Goal: Communication & Community: Share content

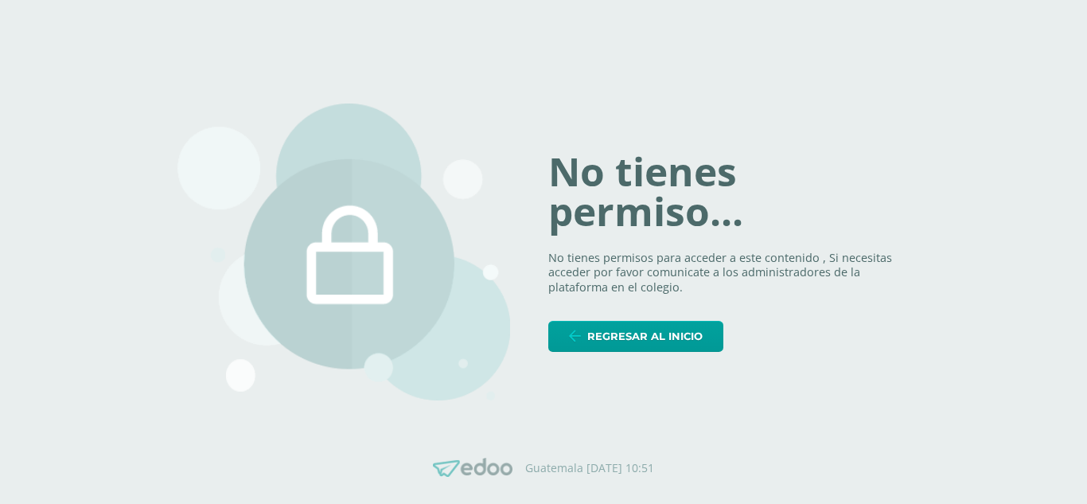
click at [621, 318] on div "No tienes permiso... No tienes permisos para acceder a este contenido , Si nece…" at bounding box center [728, 251] width 361 height 199
click at [613, 337] on span "Regresar al inicio" at bounding box center [644, 335] width 115 height 29
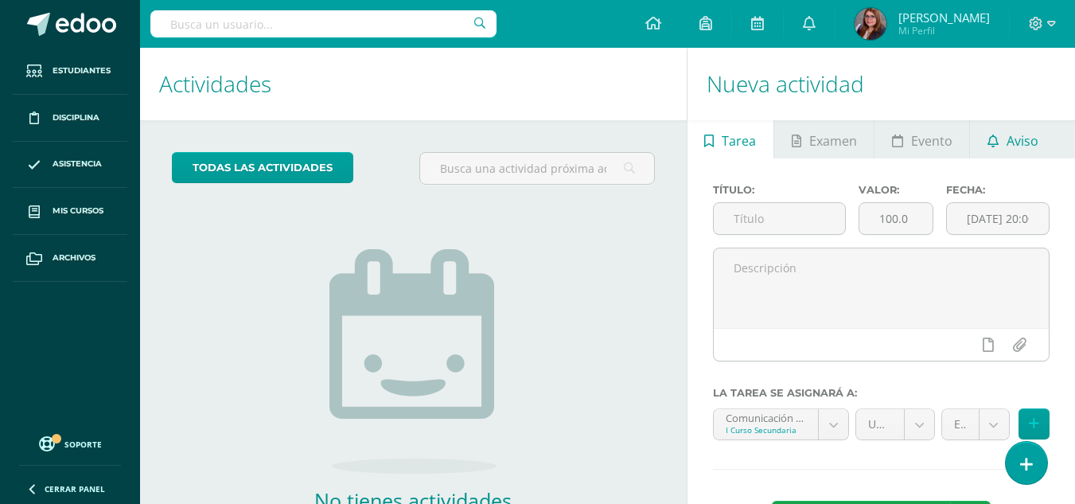
click at [1025, 148] on span "Aviso" at bounding box center [1022, 141] width 32 height 38
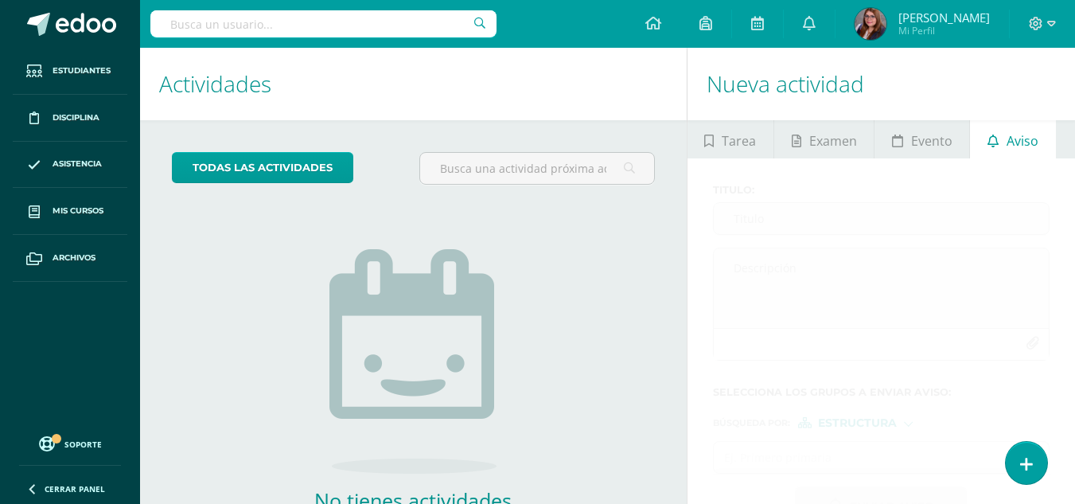
scroll to position [108, 0]
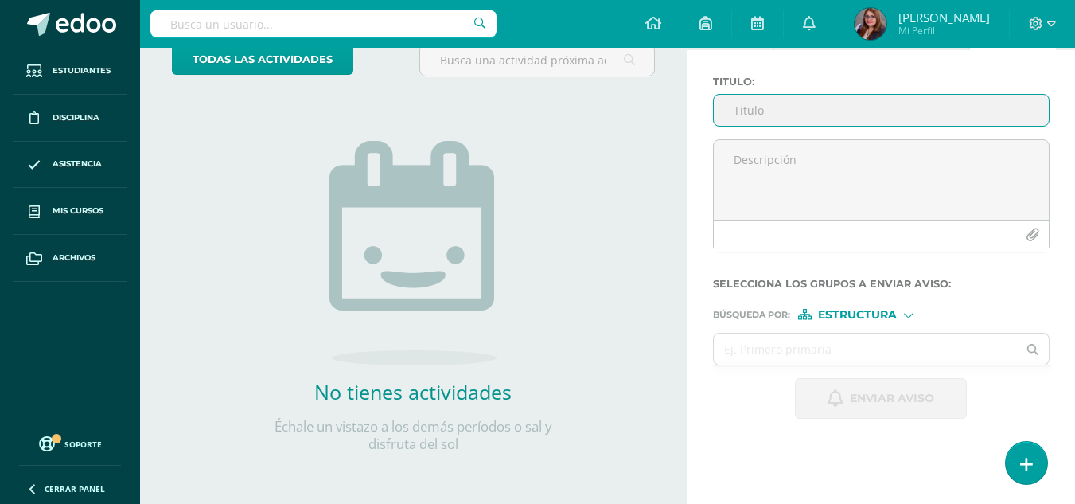
type input "i"
type input "Visita a la feria de Jocotenango"
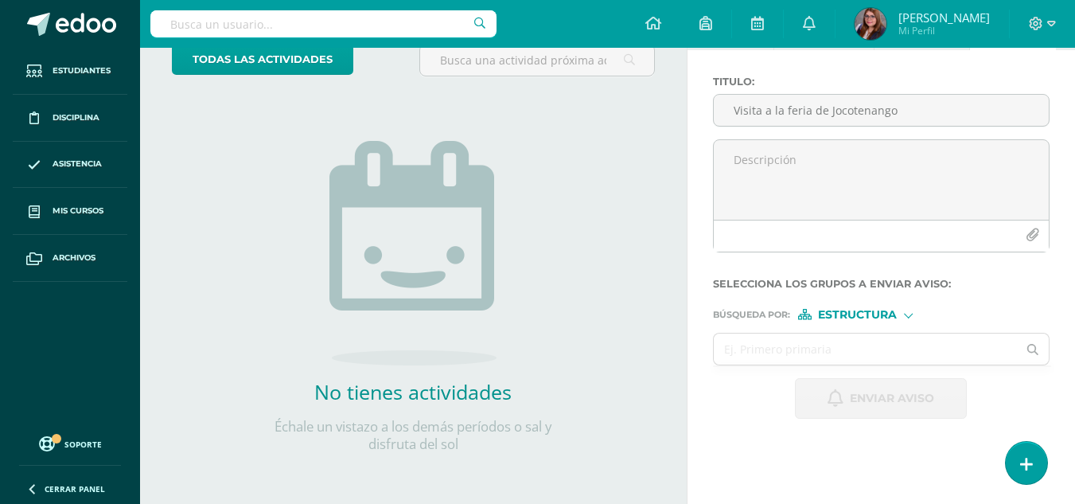
click at [909, 313] on div at bounding box center [908, 313] width 9 height 9
click at [858, 354] on span "Persona" at bounding box center [863, 356] width 57 height 9
click at [807, 354] on input "text" at bounding box center [866, 348] width 304 height 31
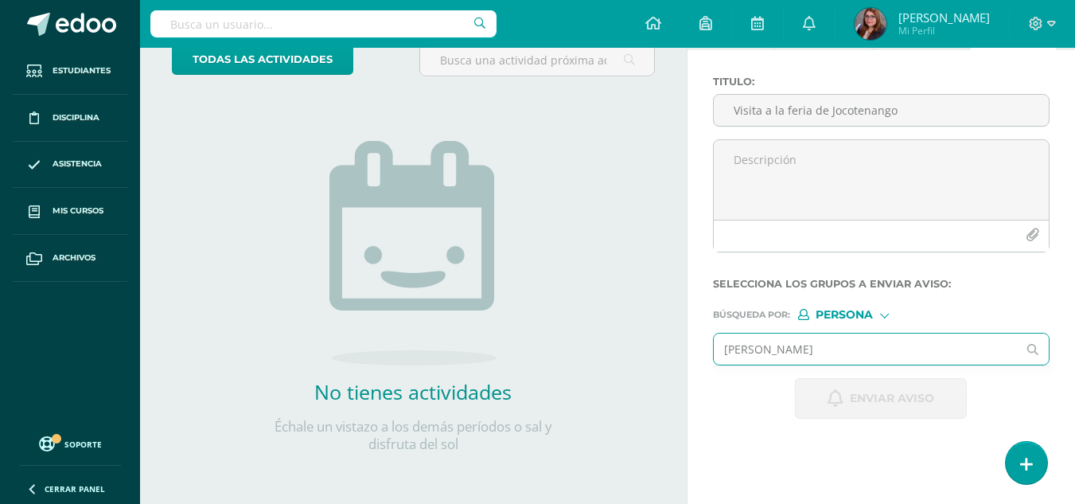
type input "[PERSON_NAME]"
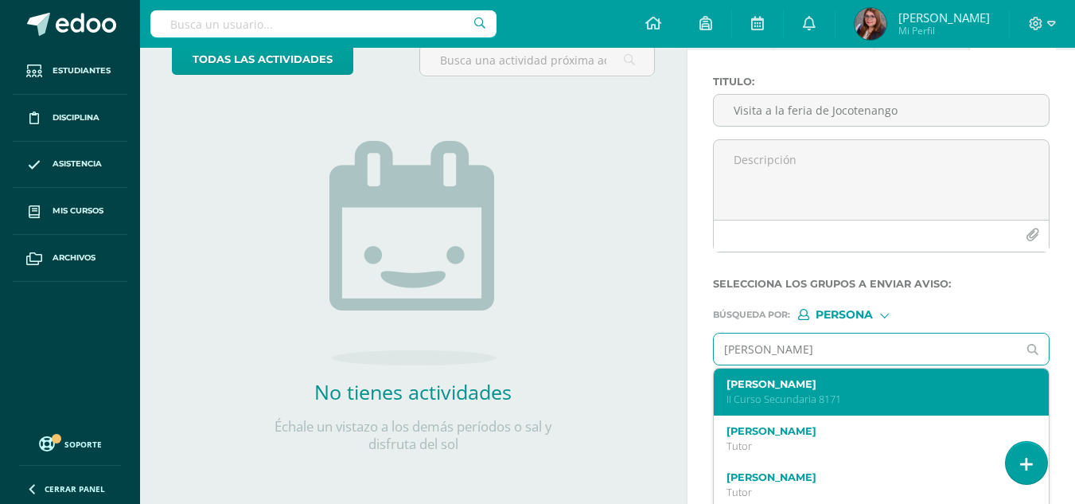
click at [870, 399] on p "II Curso Secundaria 8171" at bounding box center [875, 399] width 298 height 14
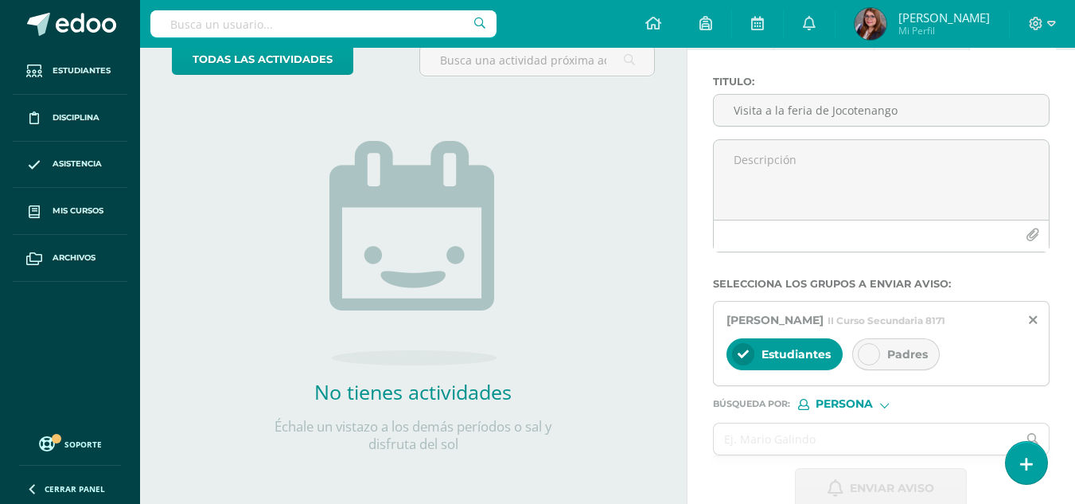
click at [749, 365] on div at bounding box center [743, 354] width 22 height 22
click at [867, 360] on icon at bounding box center [868, 353] width 11 height 11
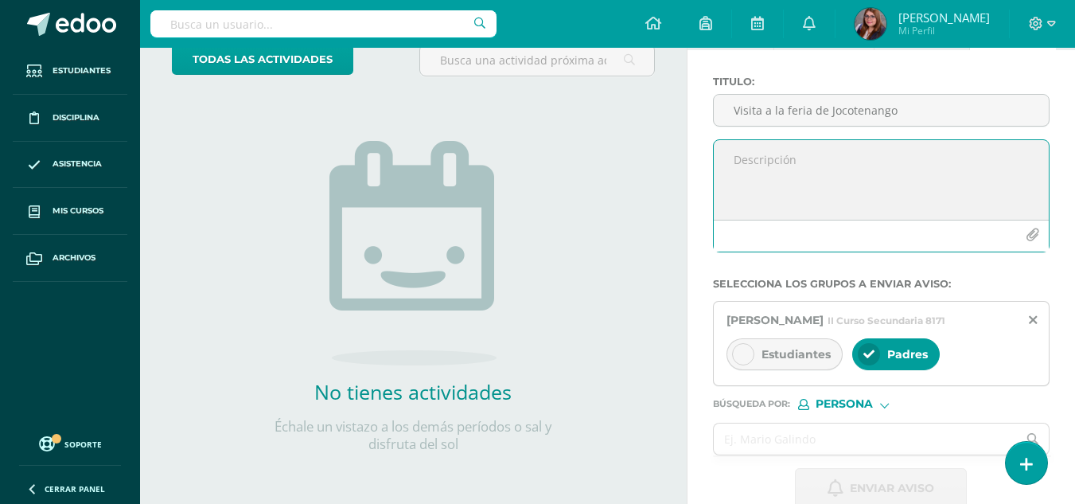
click at [765, 177] on textarea at bounding box center [881, 180] width 335 height 80
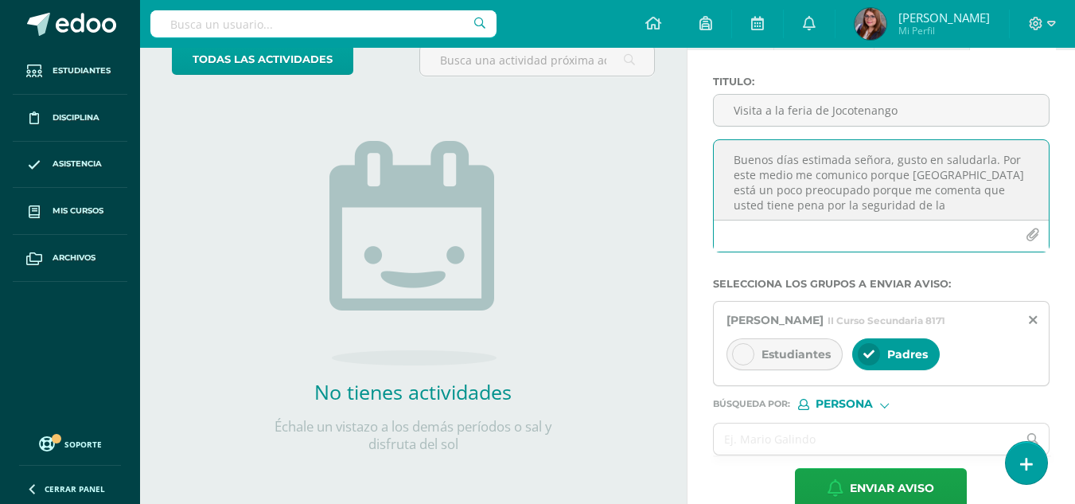
drag, startPoint x: 924, startPoint y: 208, endPoint x: 875, endPoint y: 180, distance: 55.9
click at [875, 180] on textarea "Buenos días estimada señora, gusto en saludarla. Por este medio me comunico por…" at bounding box center [881, 180] width 335 height 80
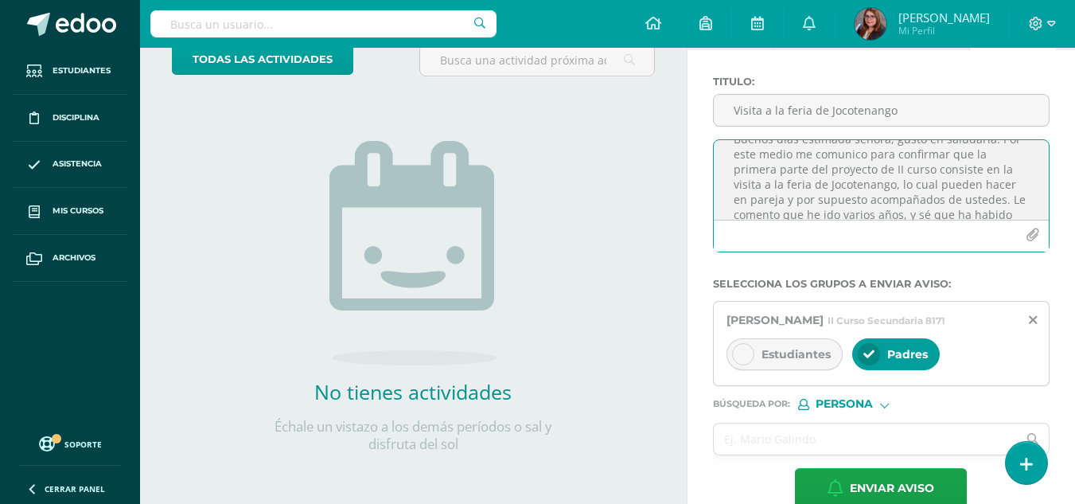
click at [893, 187] on textarea "Buenos días estimada señora, gusto en saludarla. Por este medio me comunico par…" at bounding box center [881, 180] width 335 height 80
click at [969, 209] on textarea "Buenos días estimada señora, gusto en saludarla. Por este medio me comunico par…" at bounding box center [881, 180] width 335 height 80
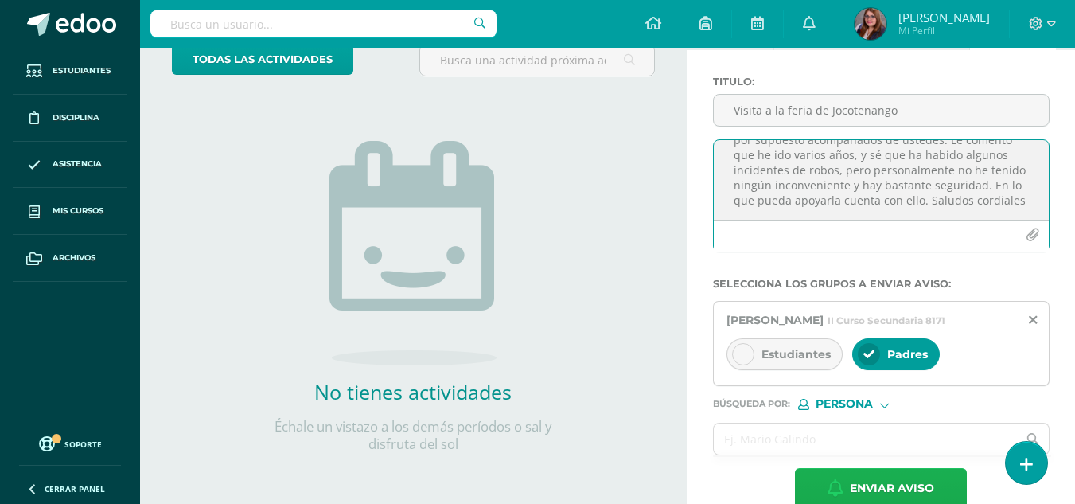
type textarea "Buenos días estimada señora, gusto en saludarla. Por este medio me comunico par…"
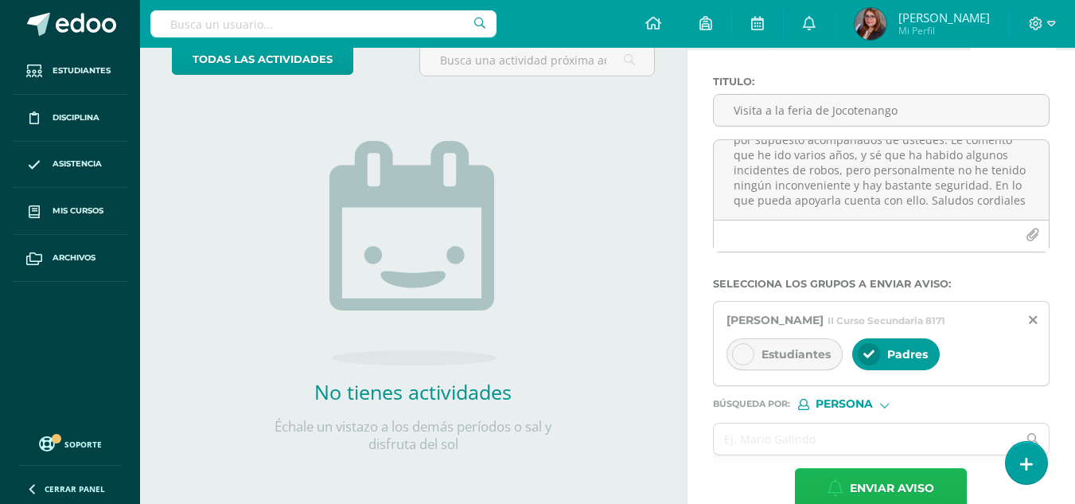
click at [889, 491] on span "Enviar aviso" at bounding box center [892, 488] width 84 height 39
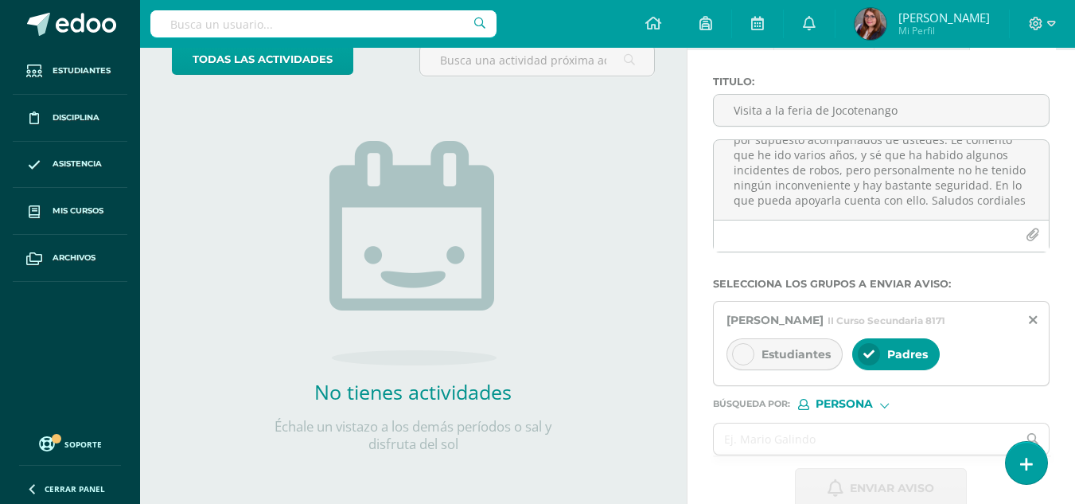
scroll to position [0, 0]
